Goal: Find specific page/section: Find specific page/section

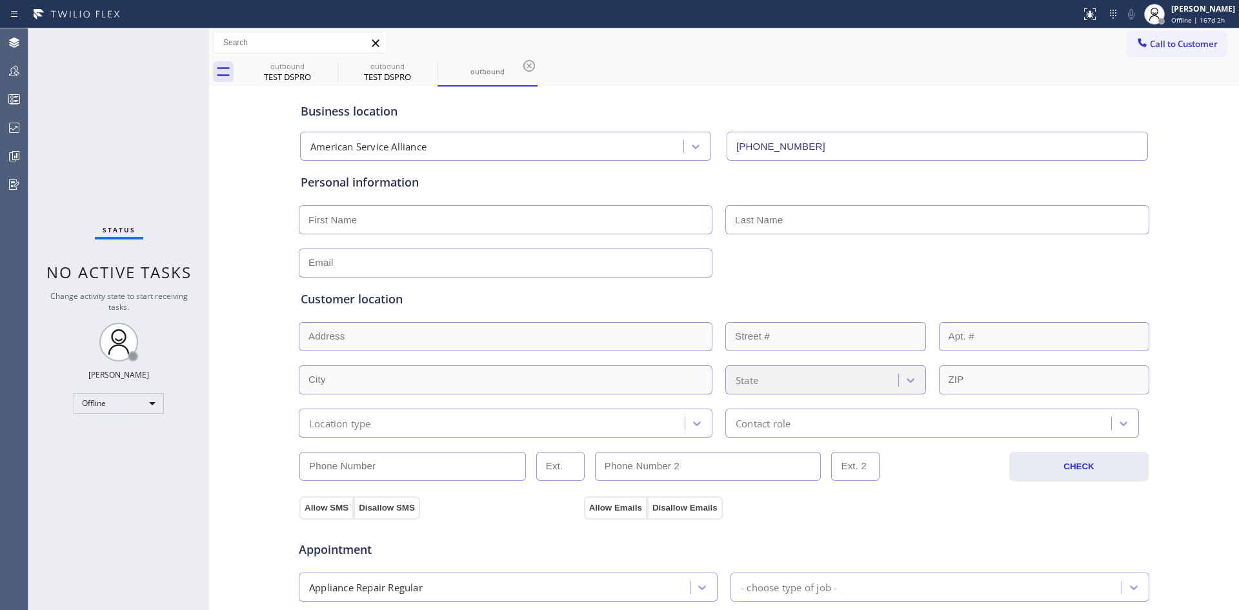
type input "[PHONE_NUMBER]"
click at [10, 70] on icon at bounding box center [13, 70] width 15 height 15
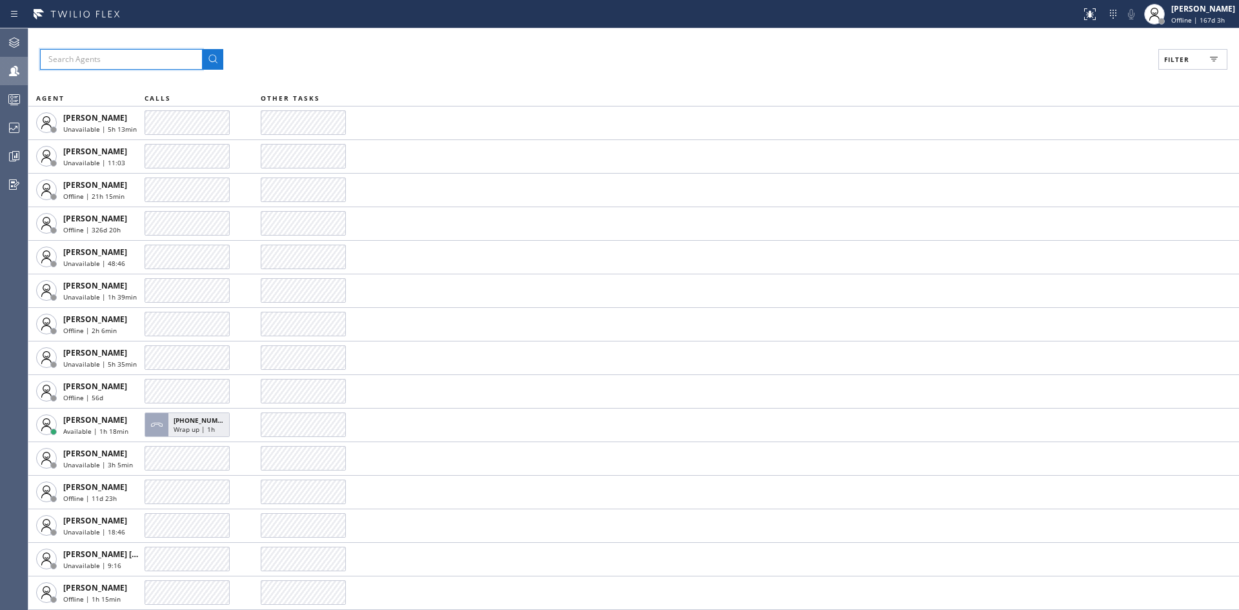
click at [121, 55] on input "text" at bounding box center [121, 59] width 163 height 21
click at [1214, 61] on rect at bounding box center [1213, 61] width 3 height 1
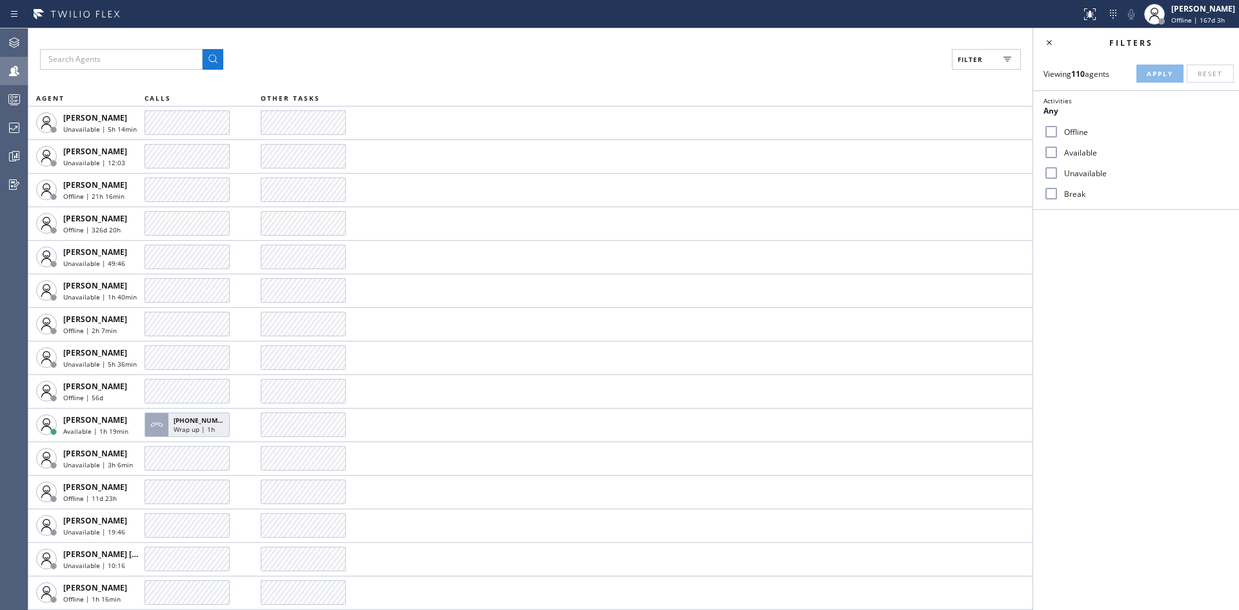
click at [12, 70] on icon at bounding box center [14, 71] width 10 height 10
click at [17, 123] on icon at bounding box center [14, 128] width 10 height 10
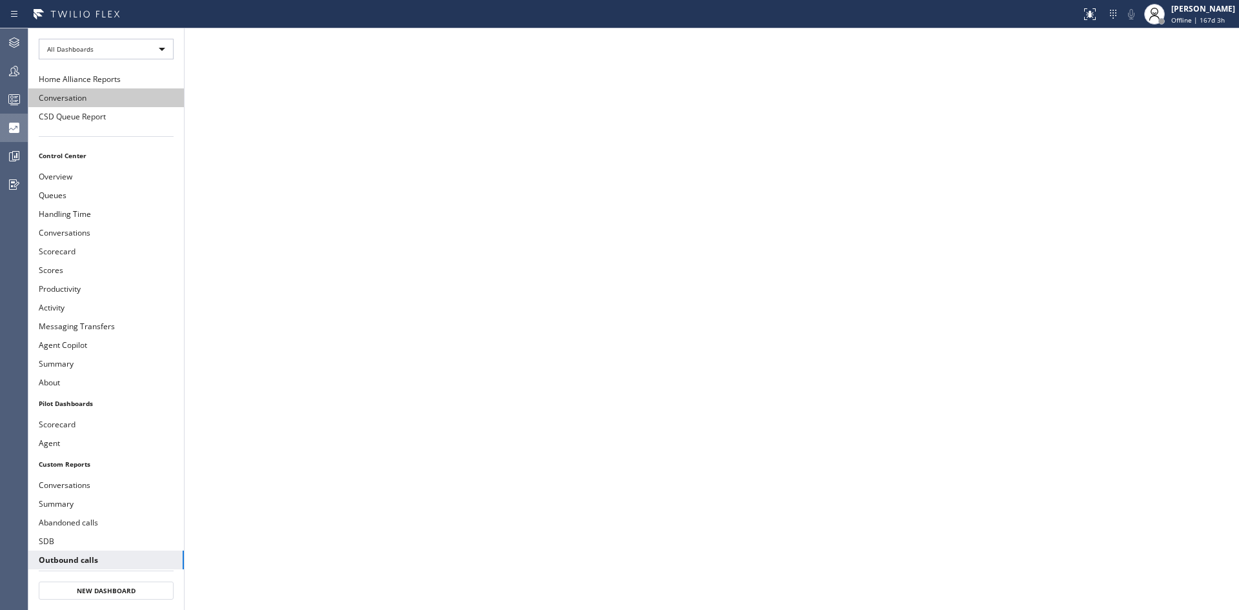
click at [87, 96] on button "Conversation" at bounding box center [105, 97] width 155 height 19
click at [10, 125] on icon at bounding box center [14, 128] width 10 height 10
click at [16, 126] on icon at bounding box center [13, 127] width 15 height 15
click at [13, 128] on icon at bounding box center [14, 128] width 10 height 10
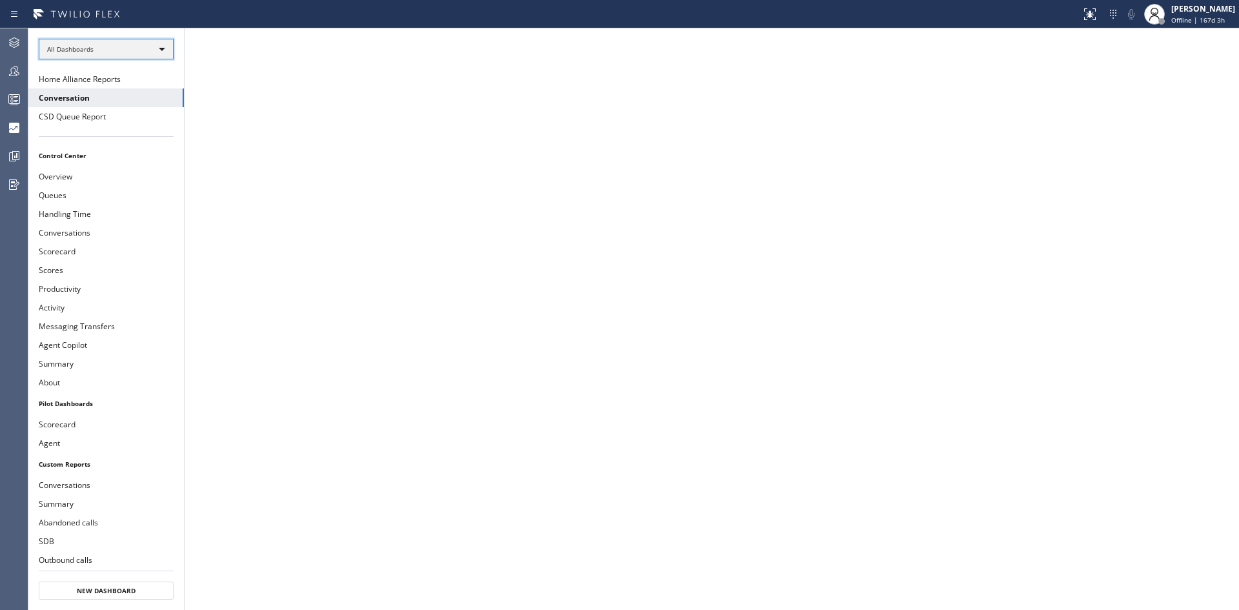
click at [154, 47] on div "All Dashboards" at bounding box center [106, 49] width 135 height 21
click at [127, 131] on li "Custom Reports" at bounding box center [105, 131] width 132 height 15
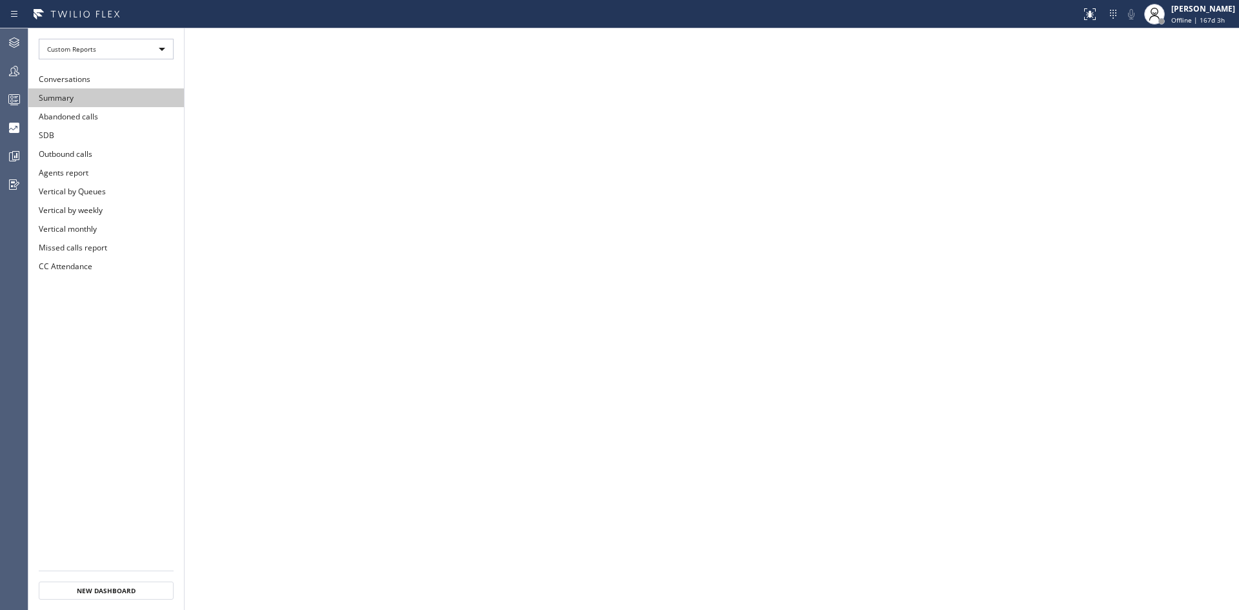
click at [61, 95] on button "Summary" at bounding box center [105, 97] width 155 height 19
click at [92, 114] on button "Abandoned calls" at bounding box center [105, 116] width 155 height 19
click at [86, 189] on button "Vertical by Queues" at bounding box center [105, 191] width 155 height 19
